Goal: Task Accomplishment & Management: Manage account settings

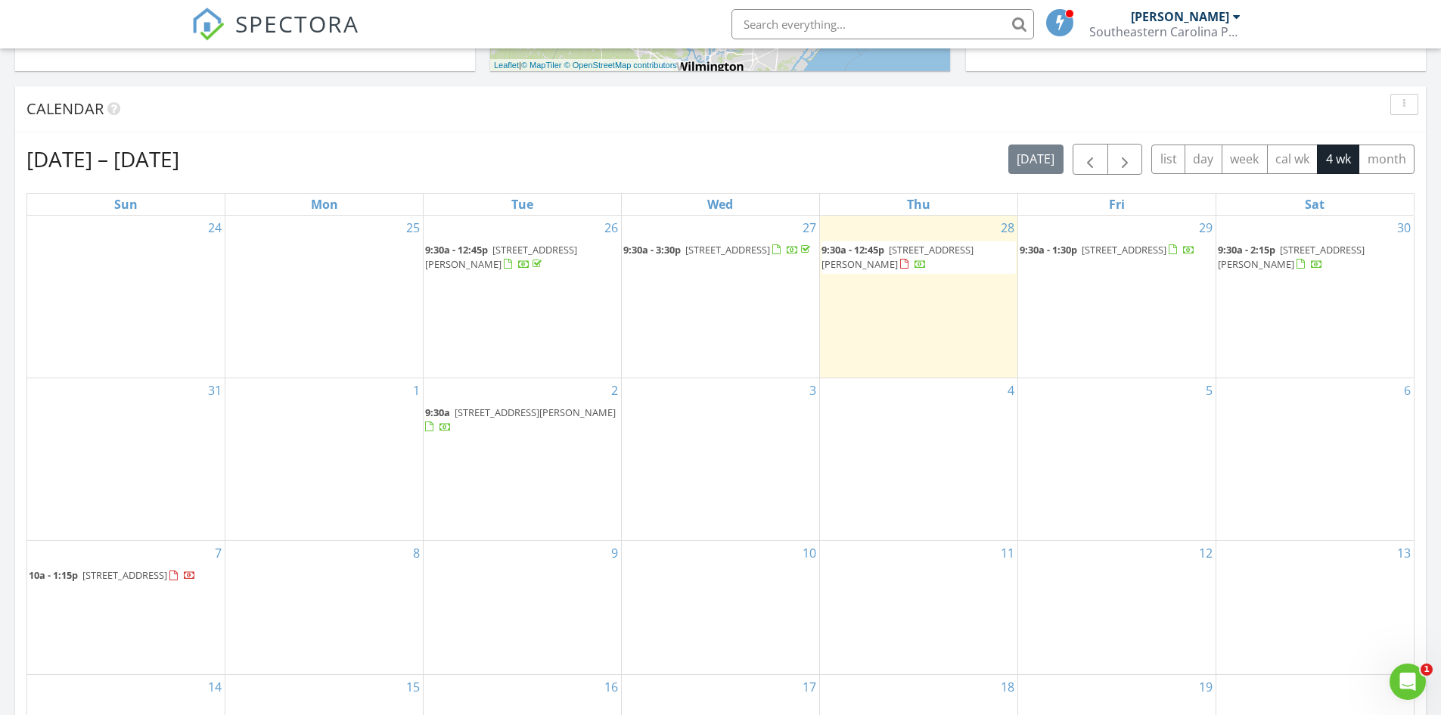
scroll to position [530, 0]
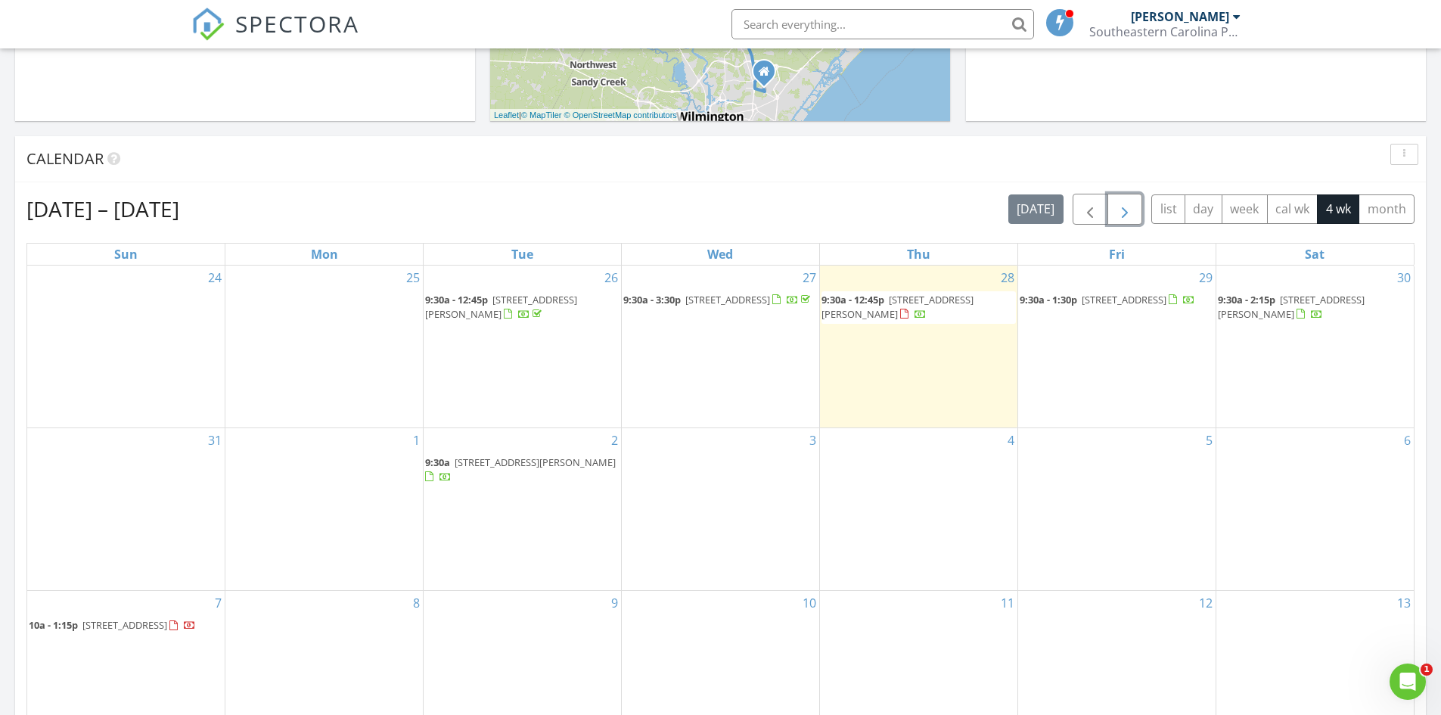
click at [1125, 204] on span "button" at bounding box center [1125, 209] width 18 height 18
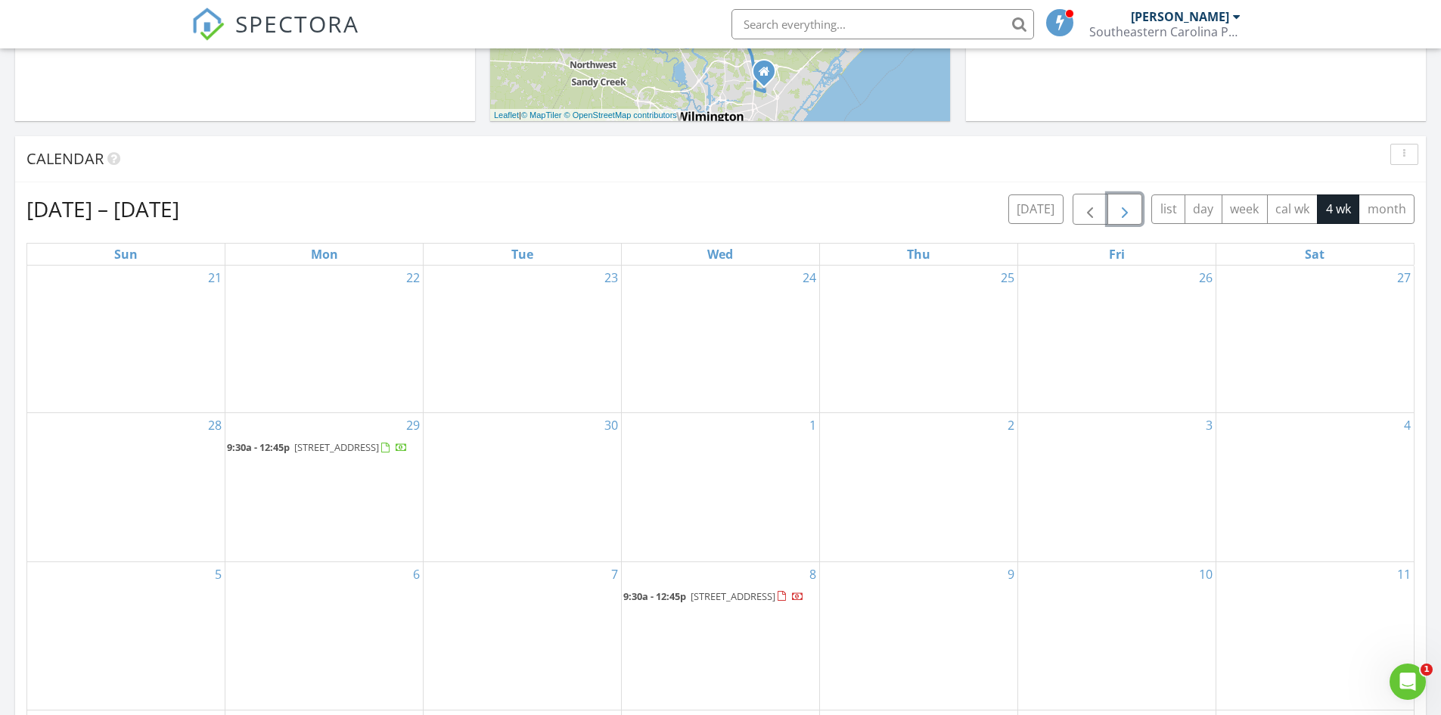
scroll to position [605, 0]
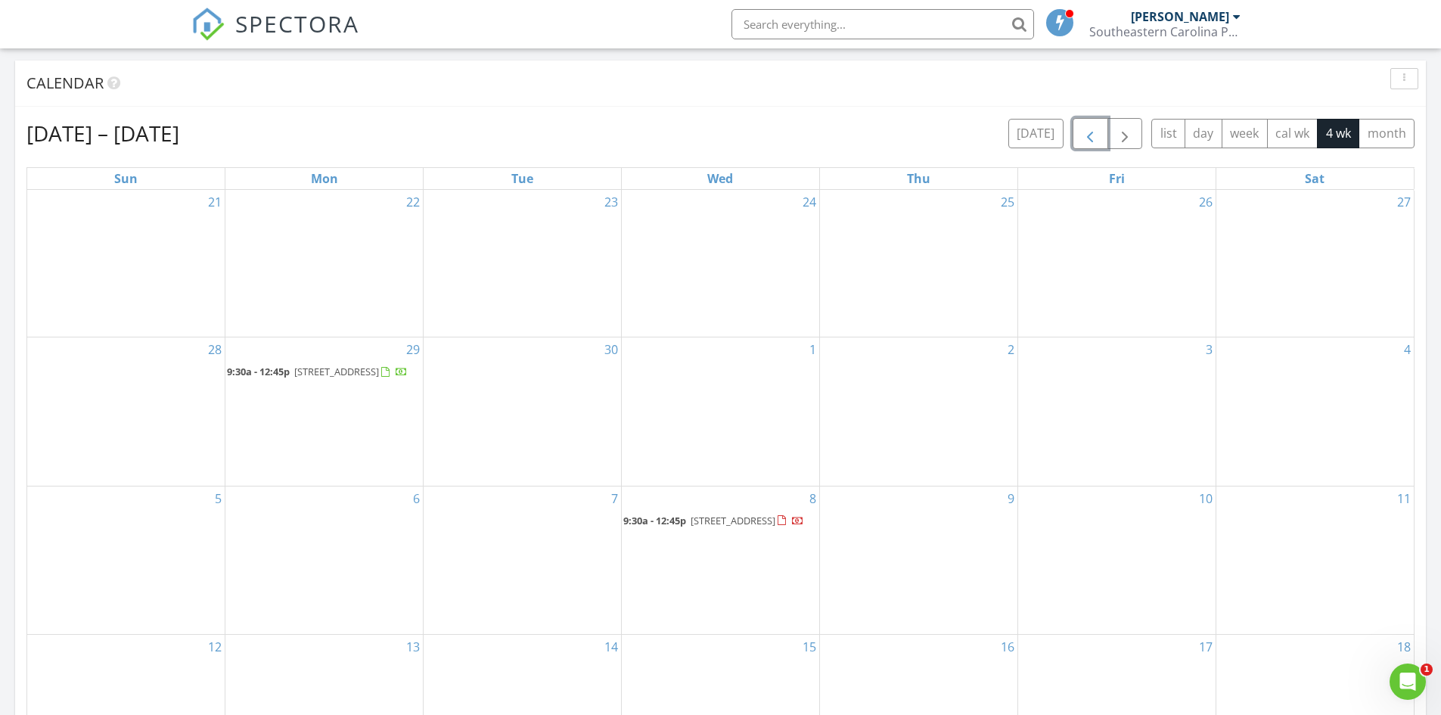
click at [1095, 131] on span "button" at bounding box center [1090, 134] width 18 height 18
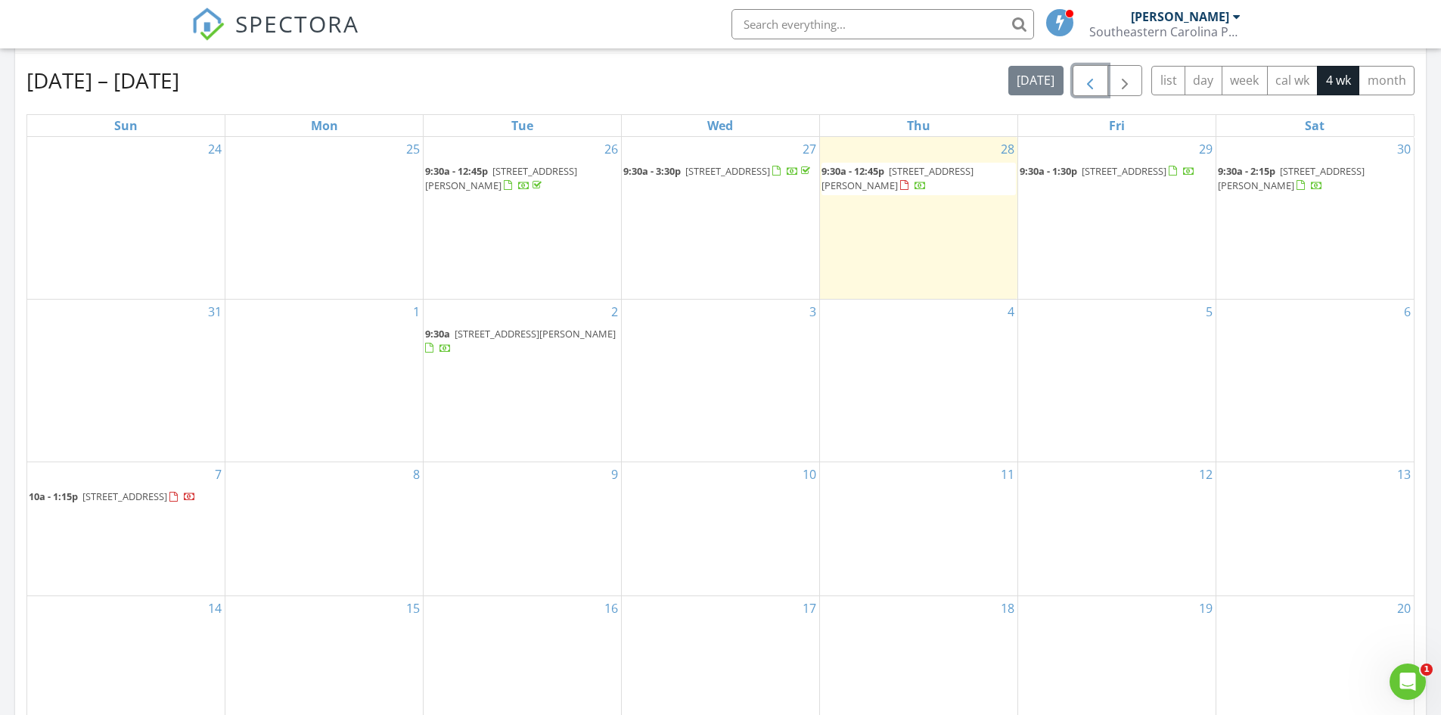
scroll to position [681, 0]
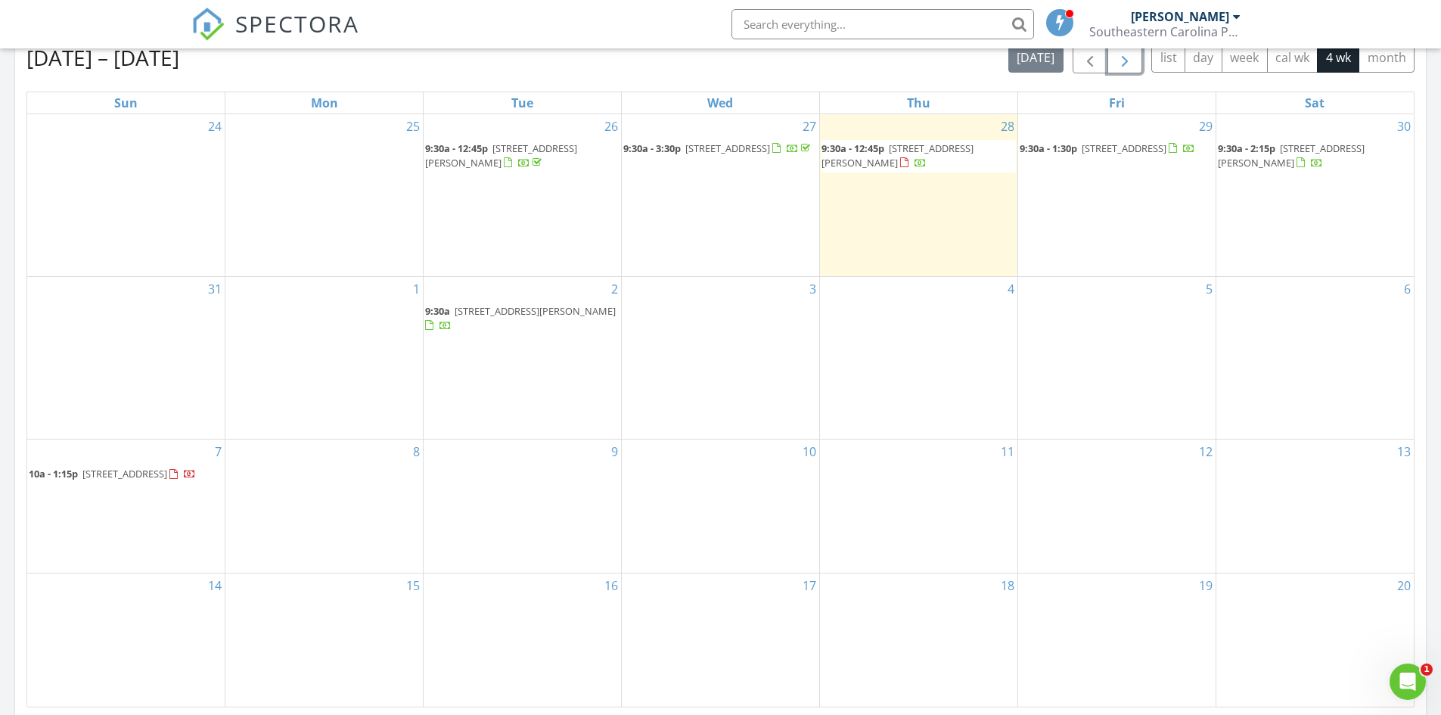
click at [1126, 64] on span "button" at bounding box center [1125, 58] width 18 height 18
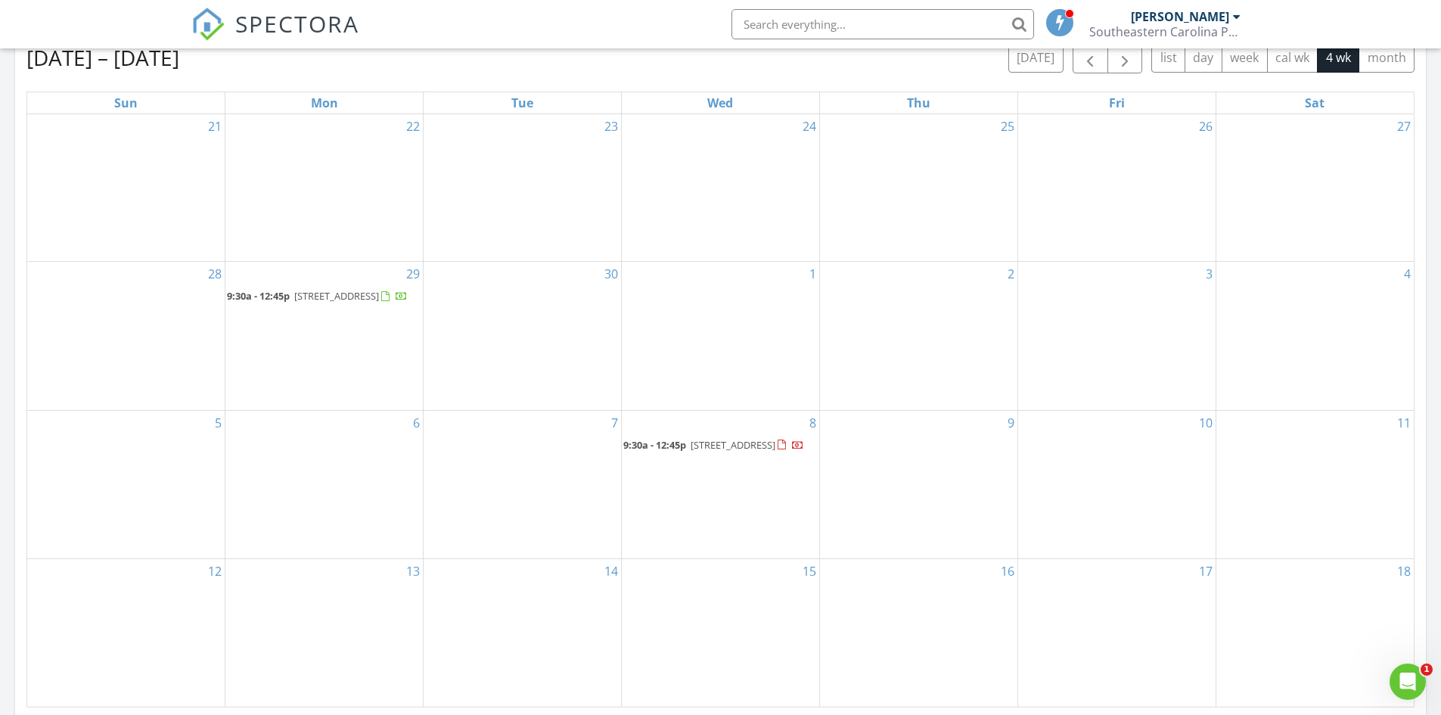
drag, startPoint x: 710, startPoint y: 446, endPoint x: 670, endPoint y: 444, distance: 39.4
click at [670, 444] on span "9:30a - 12:45p" at bounding box center [654, 445] width 63 height 14
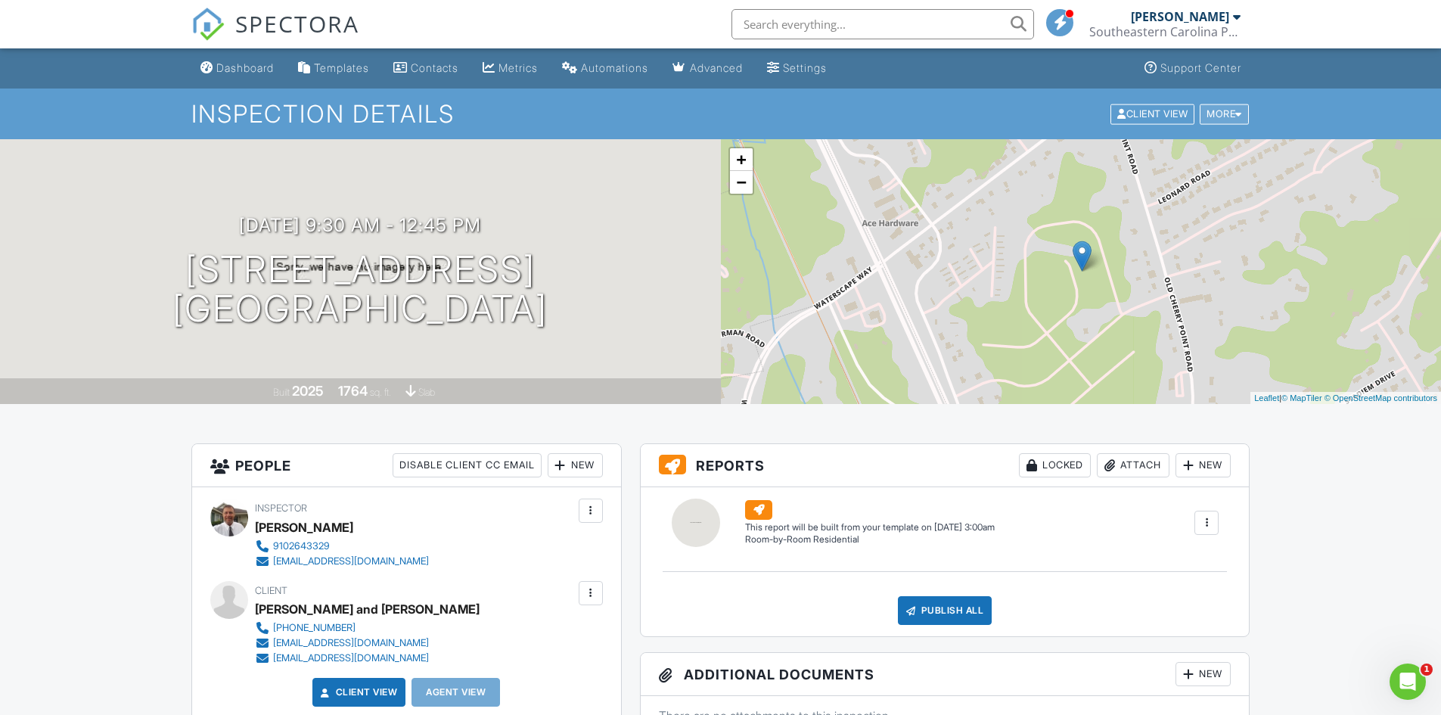
click at [1233, 113] on div "More" at bounding box center [1224, 114] width 49 height 20
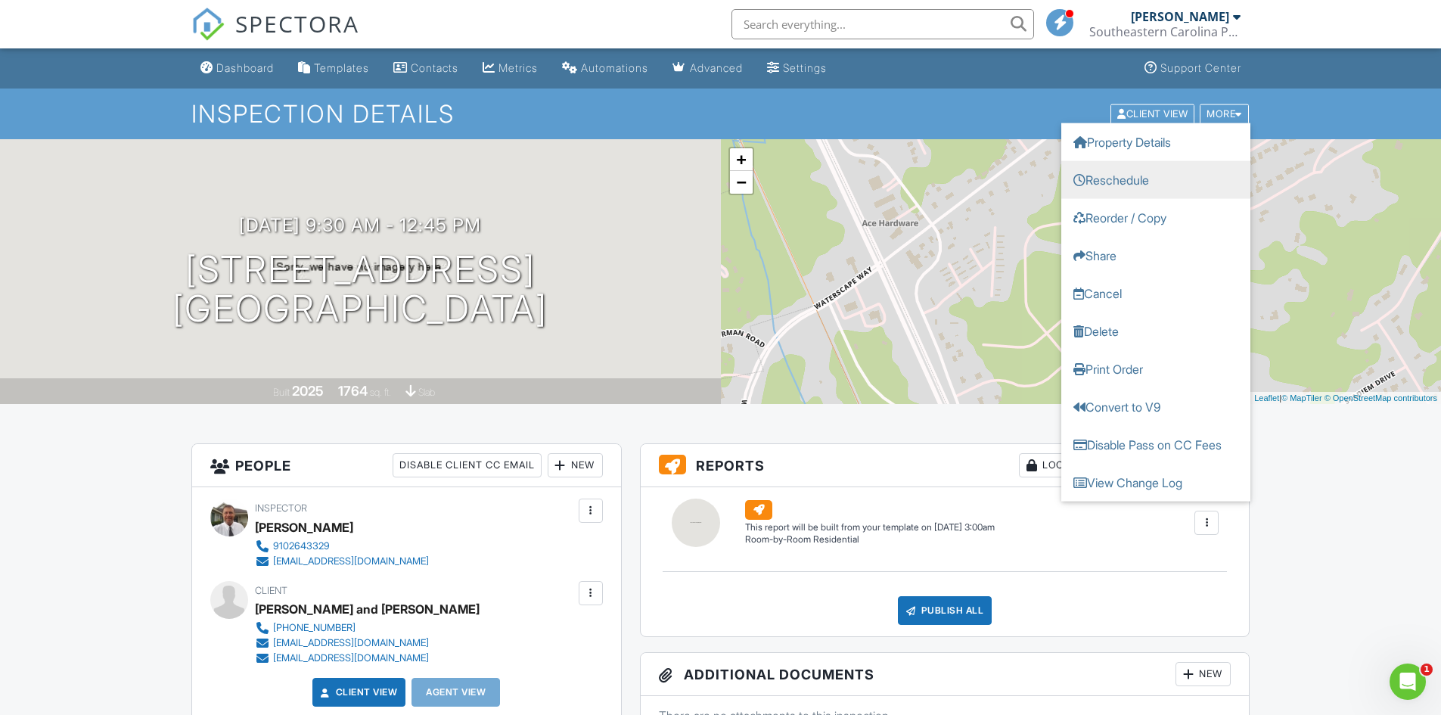
click at [1137, 179] on link "Reschedule" at bounding box center [1155, 179] width 189 height 38
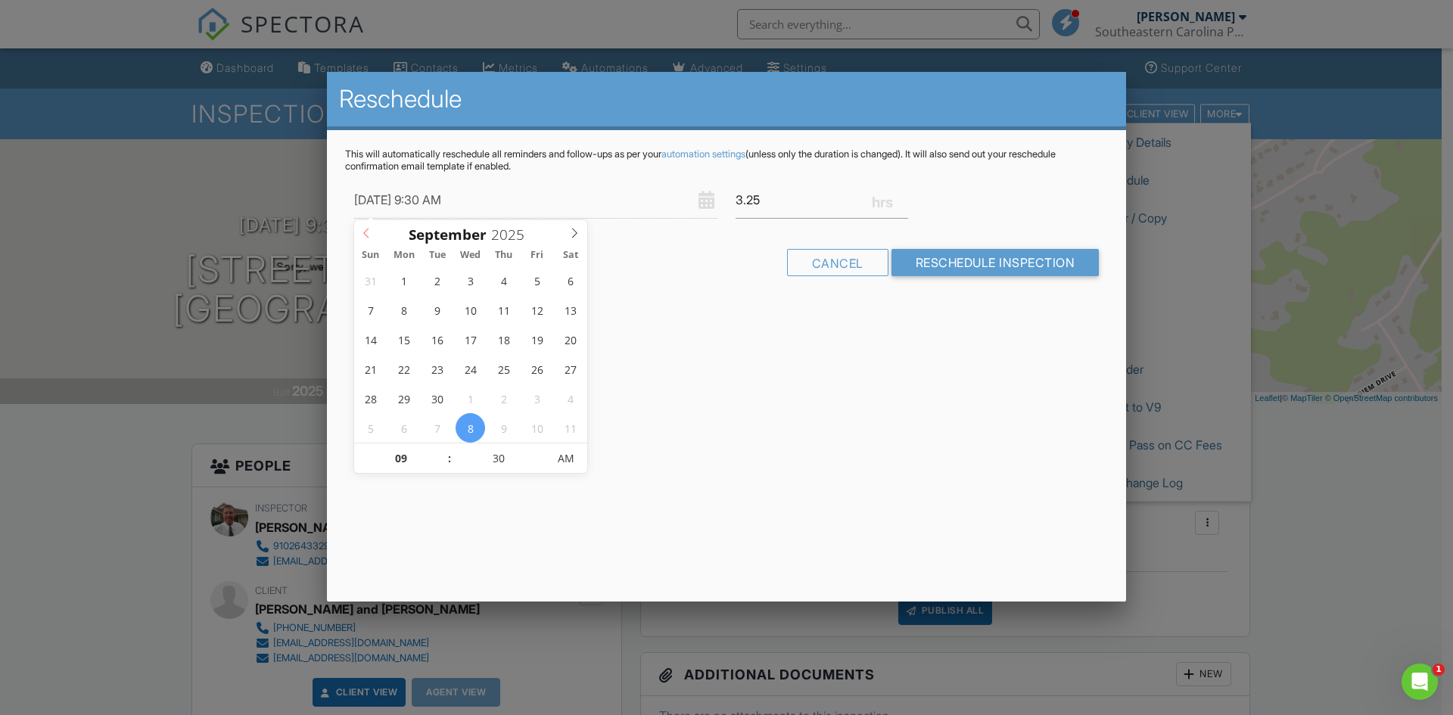
click at [370, 232] on icon at bounding box center [366, 233] width 11 height 11
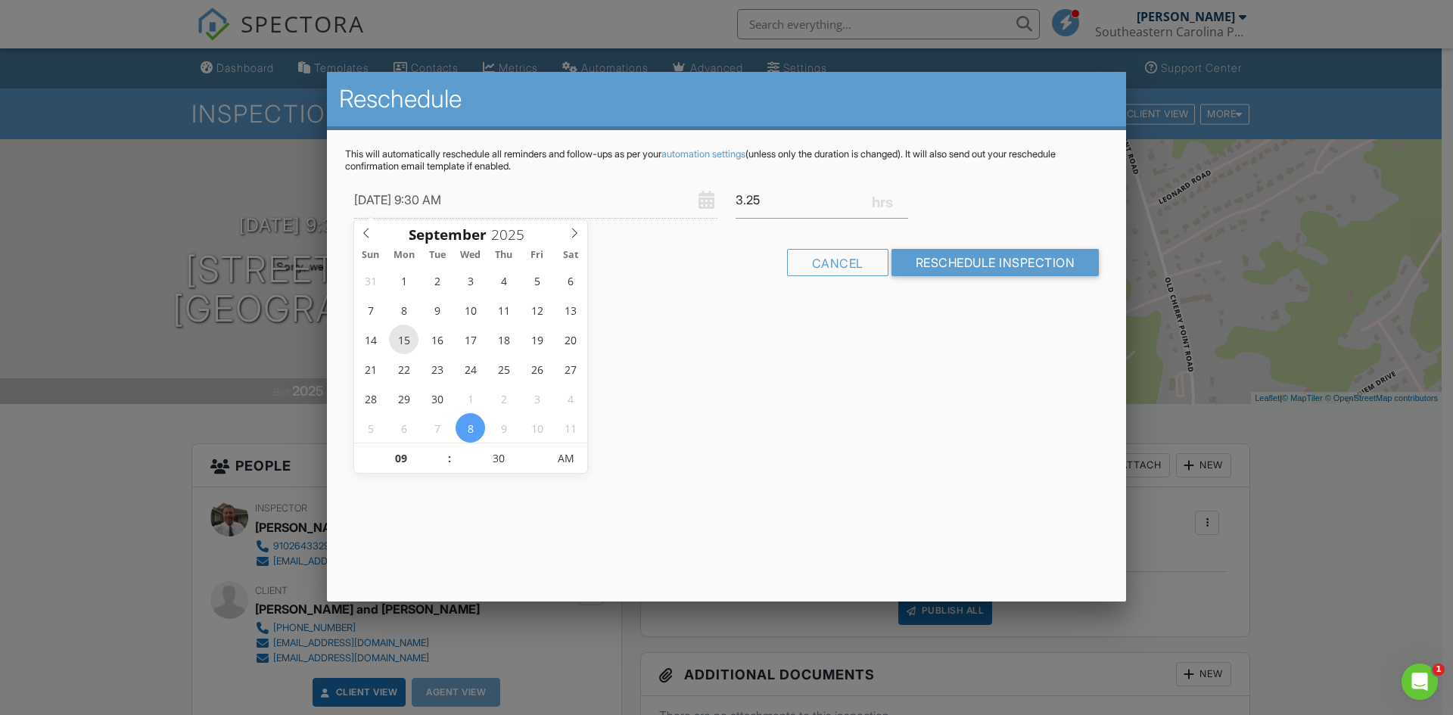
type input "09/15/2025 9:30 AM"
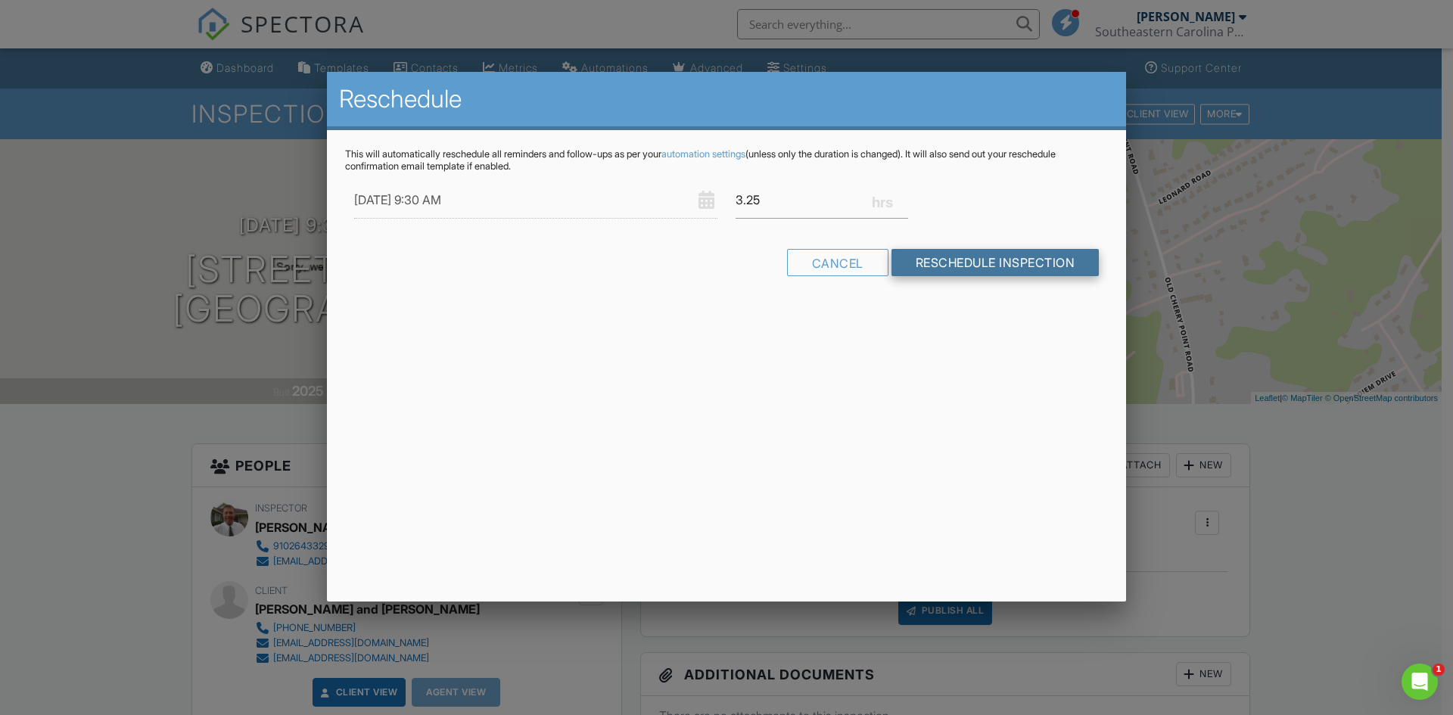
click at [971, 260] on input "Reschedule Inspection" at bounding box center [995, 262] width 208 height 27
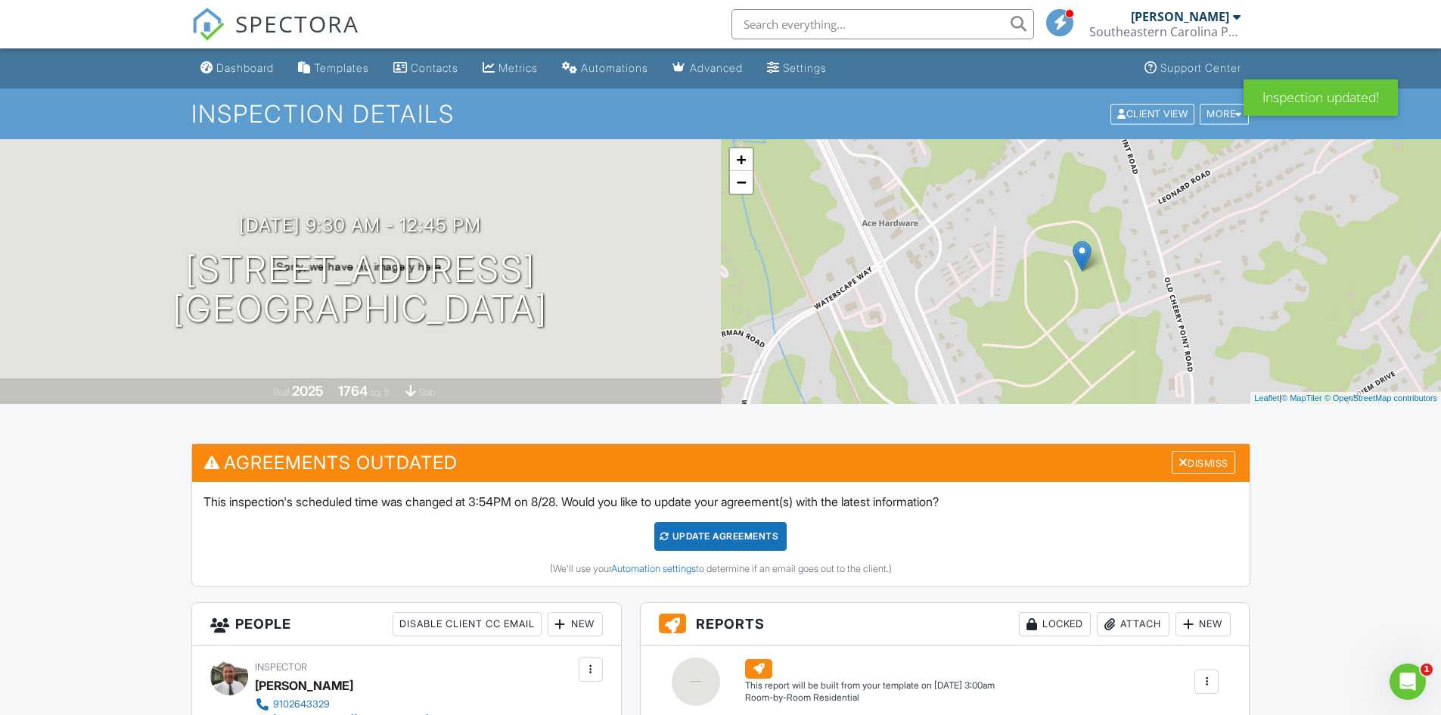
click at [701, 544] on div "Update Agreements" at bounding box center [720, 536] width 132 height 29
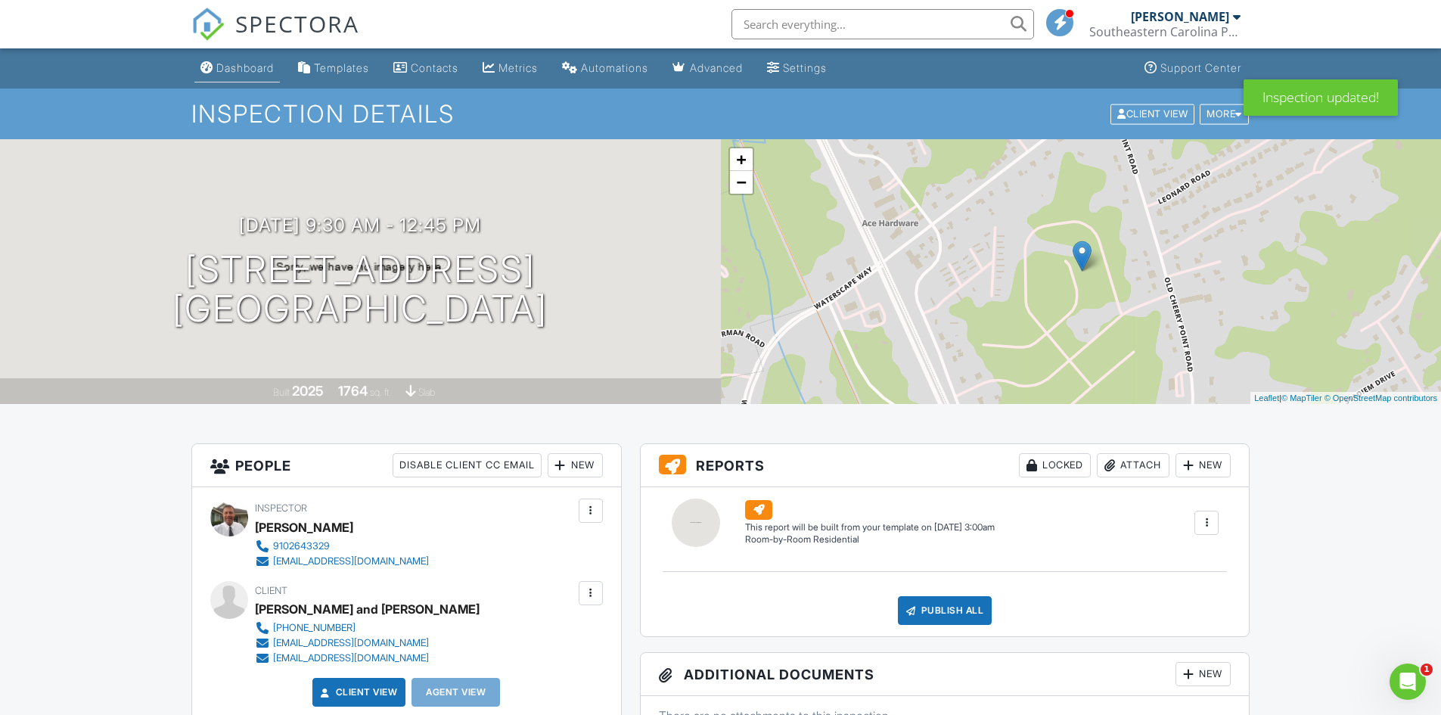
click at [243, 69] on div "Dashboard" at bounding box center [244, 67] width 57 height 13
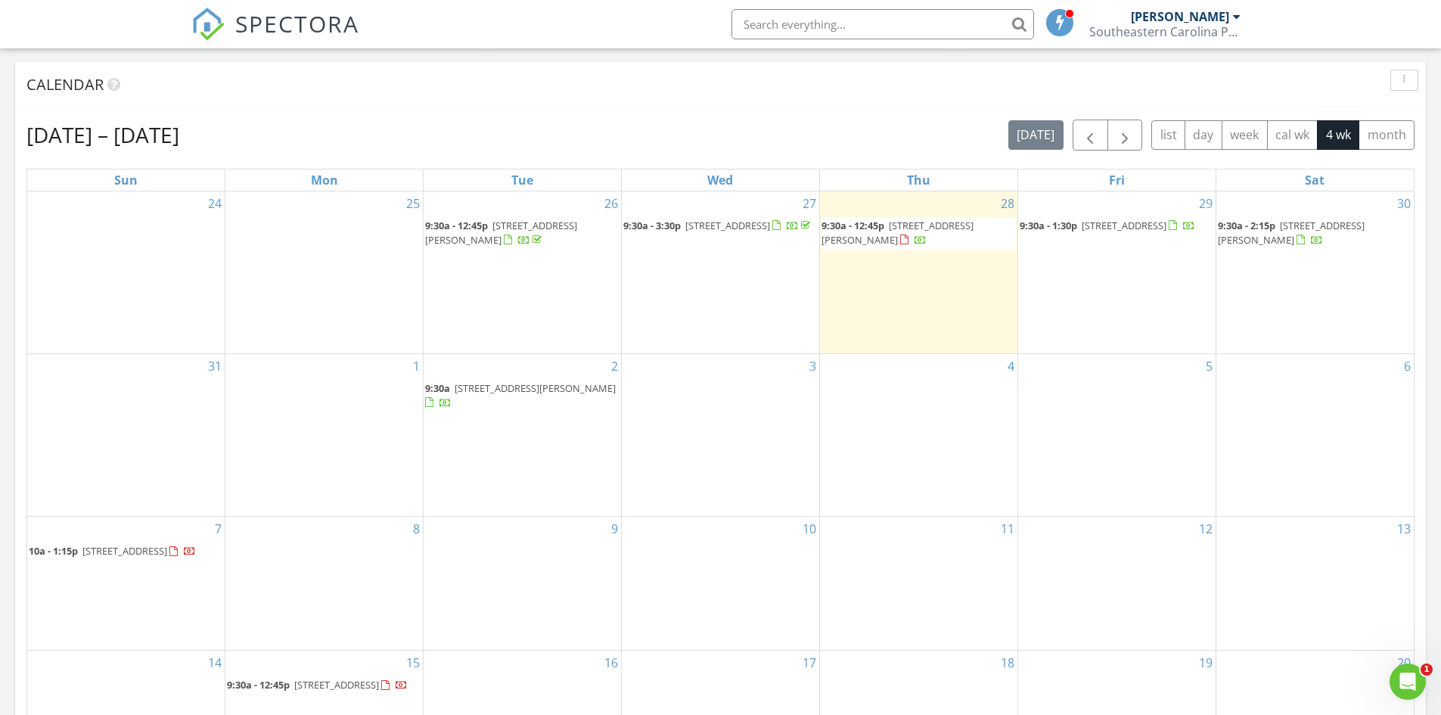
scroll to position [605, 0]
click at [1098, 231] on span "1735 Heron Point Rd SW, Ocean Isle Beach 28469" at bounding box center [1124, 224] width 85 height 14
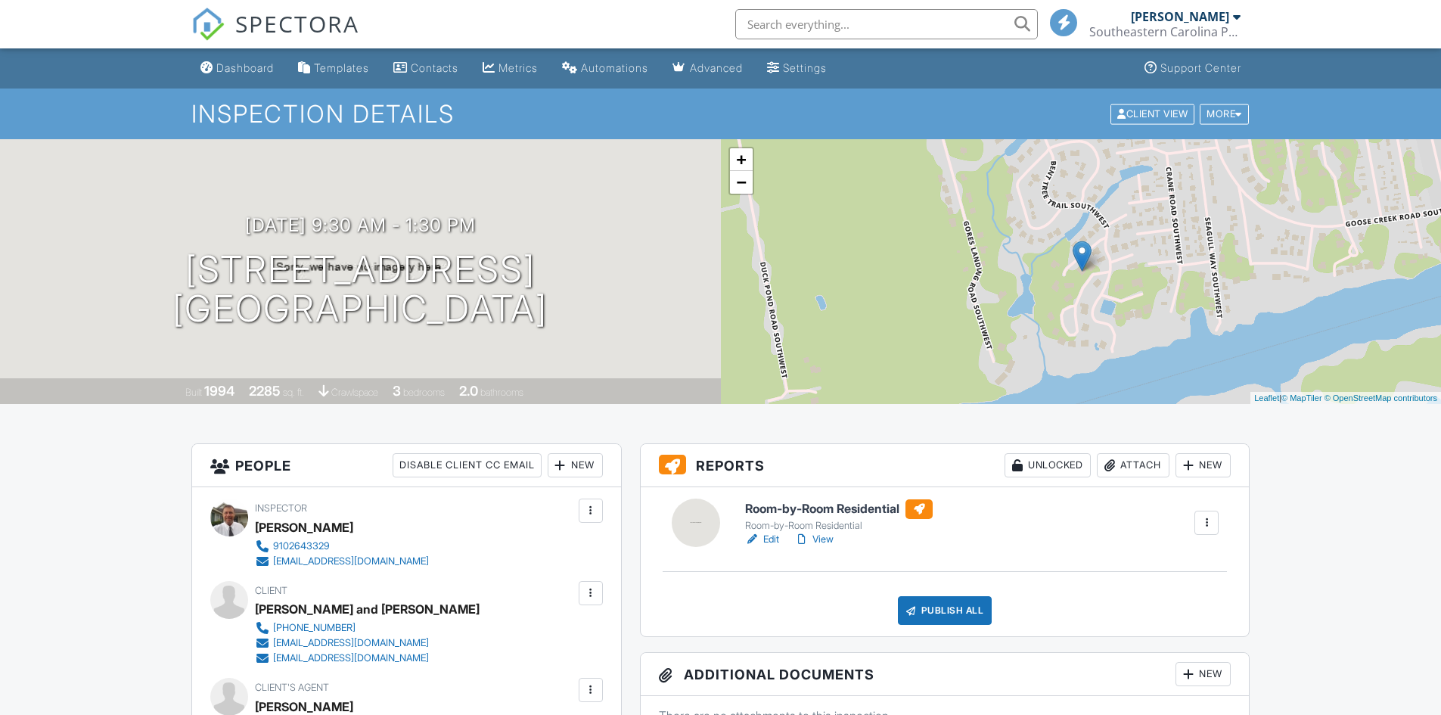
scroll to position [227, 0]
